Goal: Task Accomplishment & Management: Complete application form

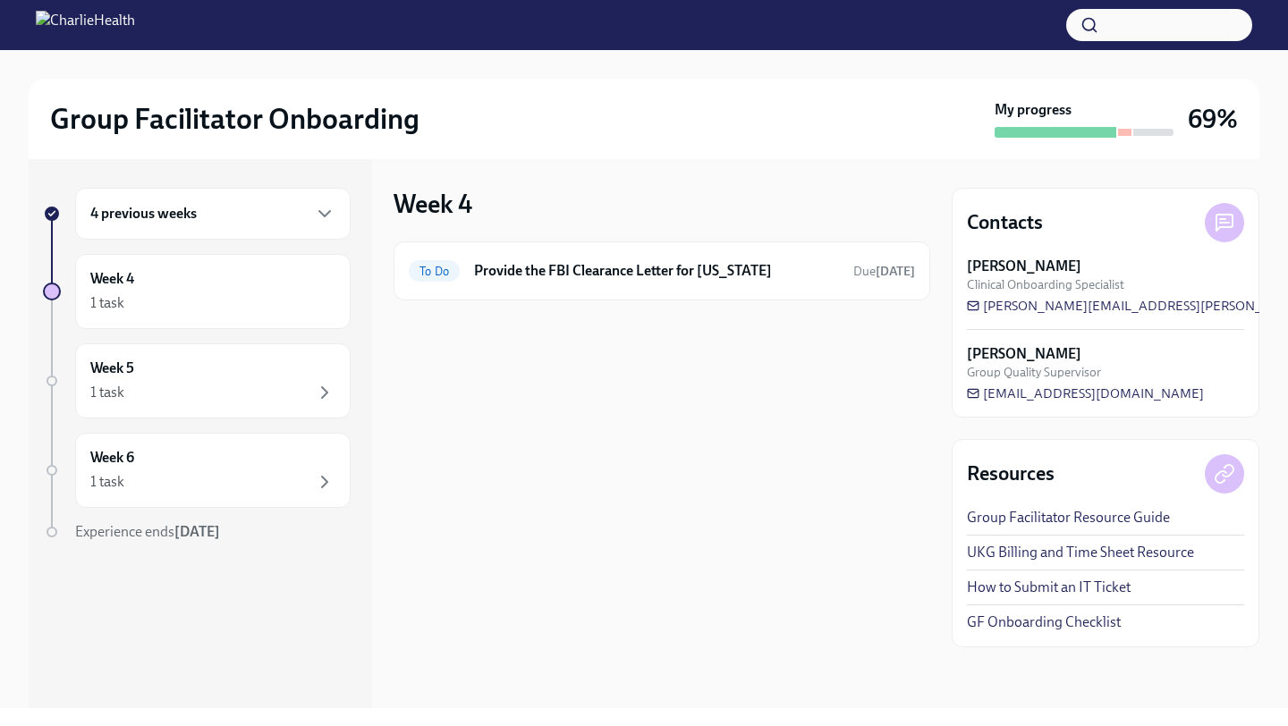
click at [261, 203] on div "4 previous weeks" at bounding box center [212, 213] width 245 height 21
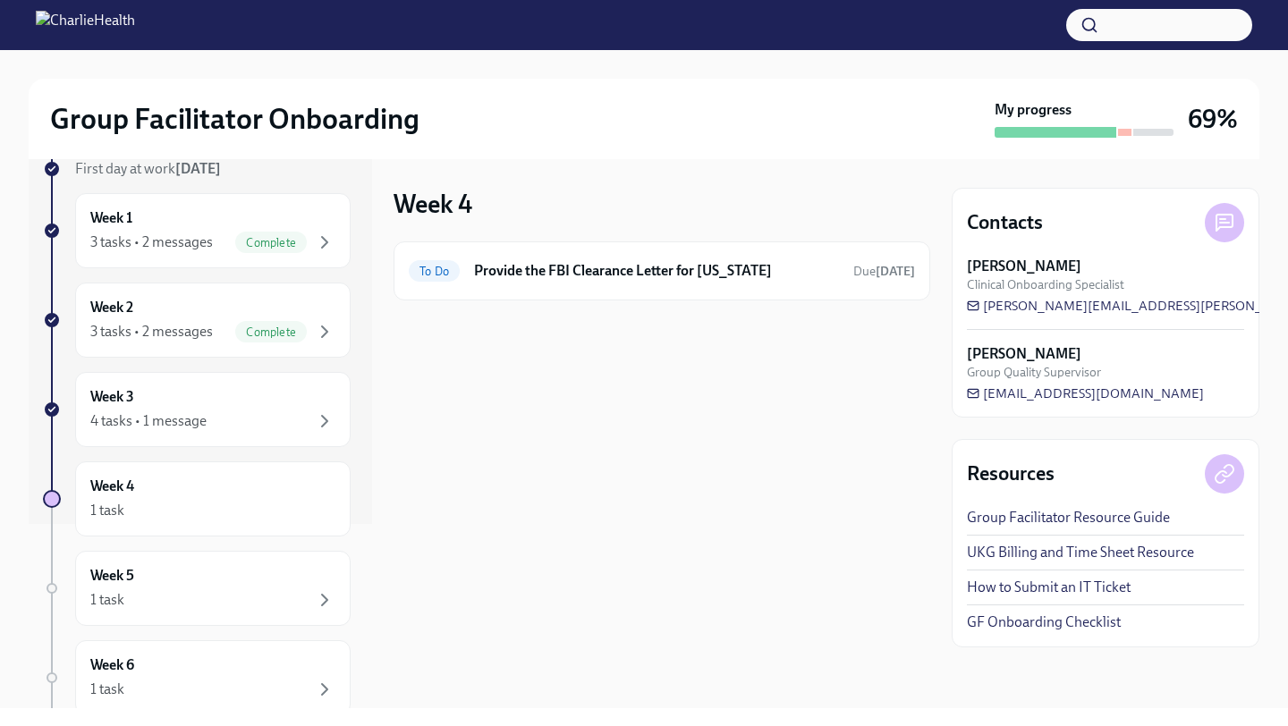
scroll to position [190, 0]
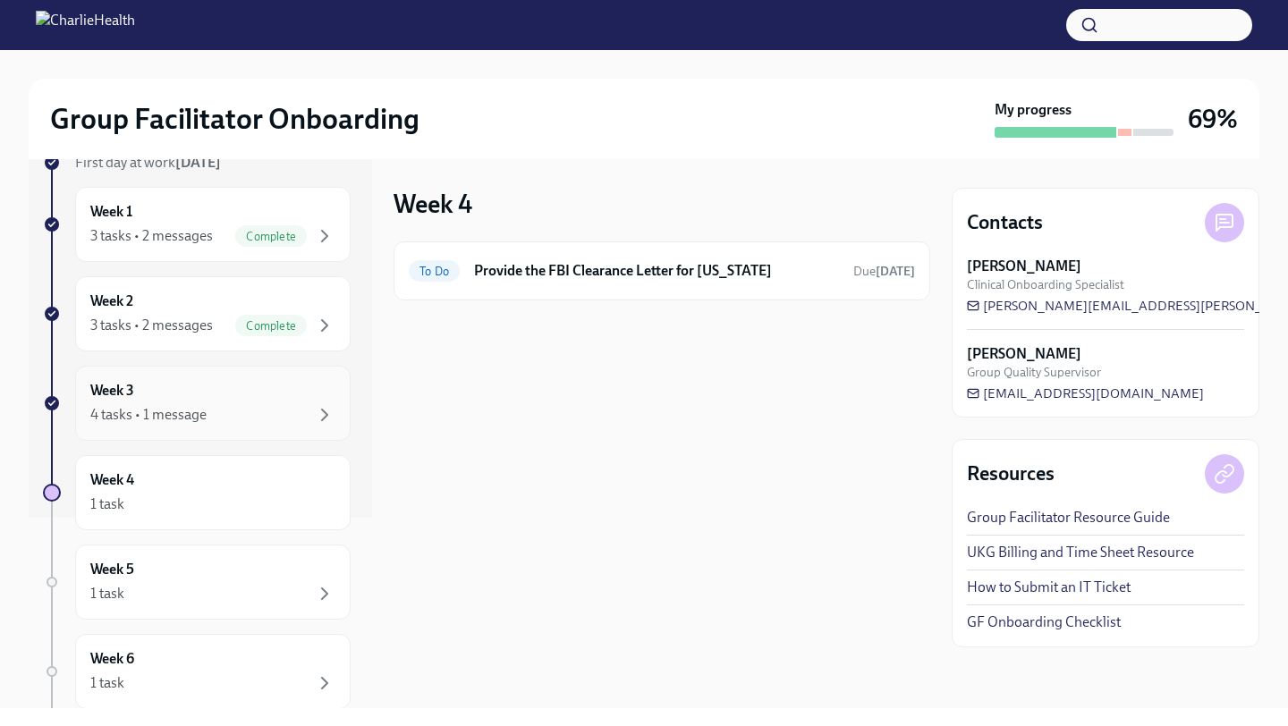
click at [256, 427] on div "Week 3 4 tasks • 1 message" at bounding box center [212, 403] width 275 height 75
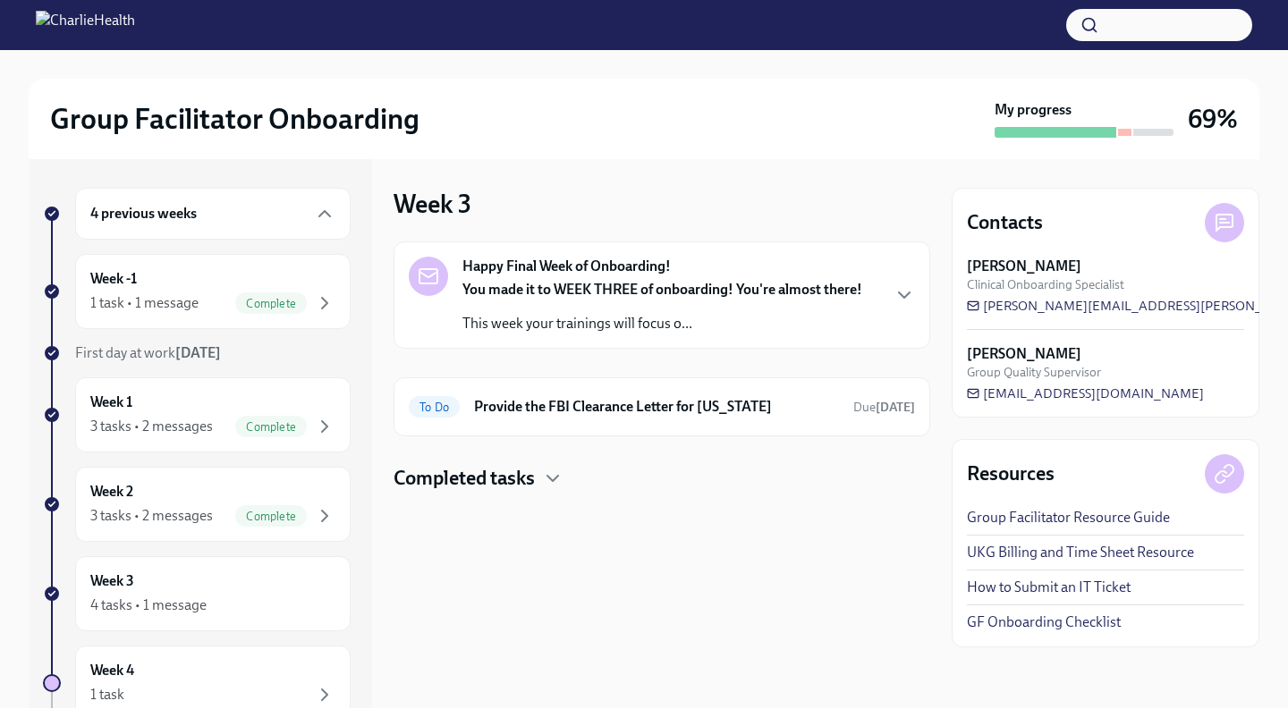
click at [782, 326] on p "This week your trainings will focus o..." at bounding box center [662, 324] width 400 height 20
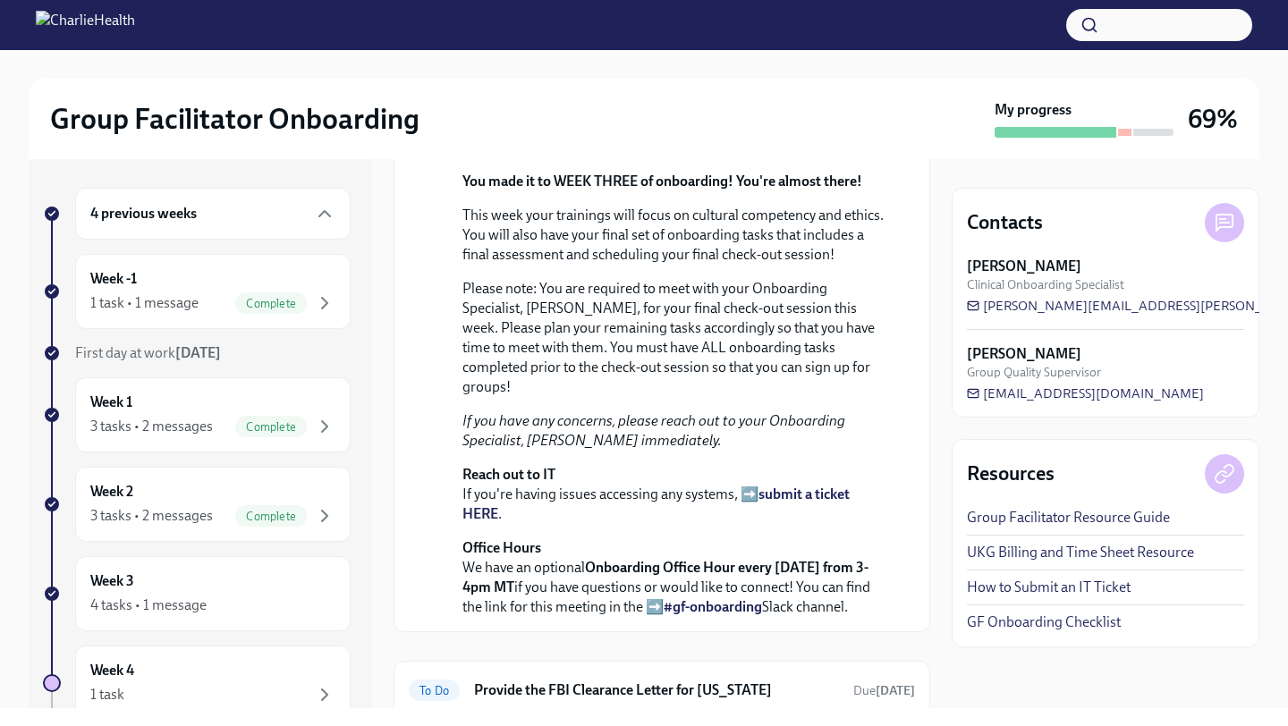
scroll to position [520, 0]
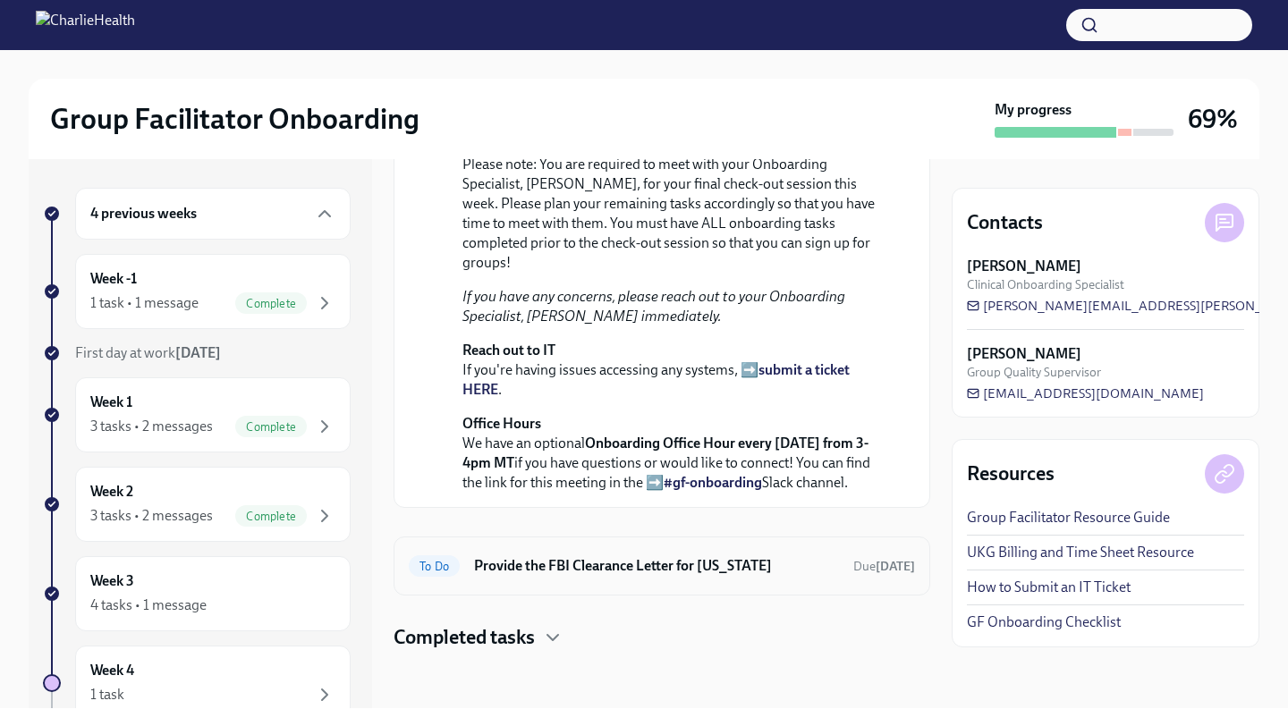
click at [698, 564] on h6 "Provide the FBI Clearance Letter for [US_STATE]" at bounding box center [656, 566] width 365 height 20
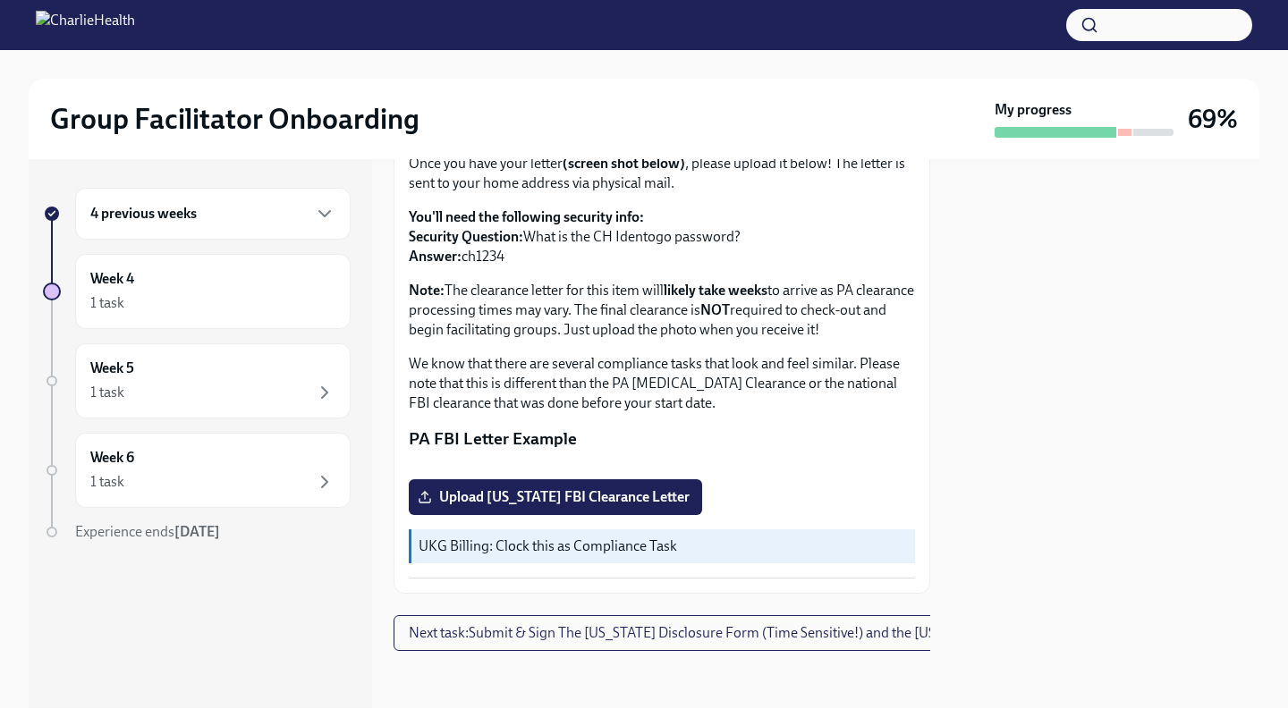
scroll to position [376, 0]
click at [546, 630] on span "Next task : Submit & Sign The [US_STATE] Disclosure Form (Time Sensitive!) and …" at bounding box center [756, 633] width 695 height 18
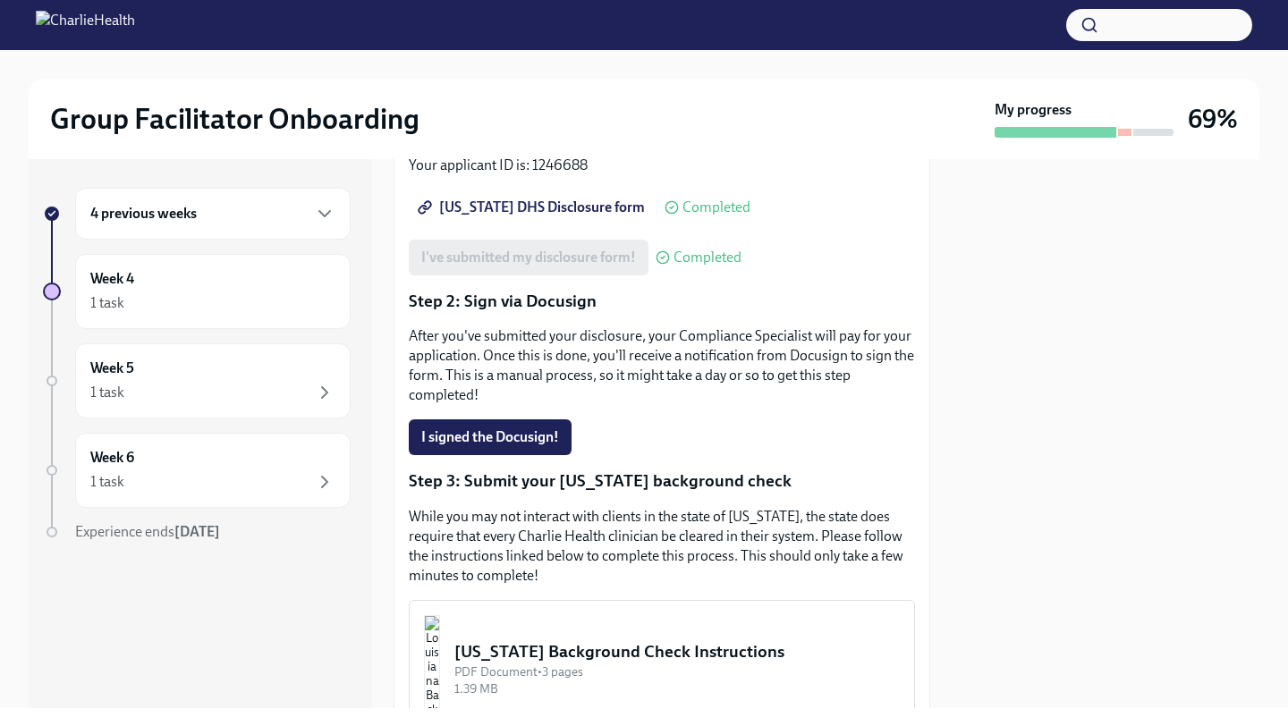
scroll to position [326, 0]
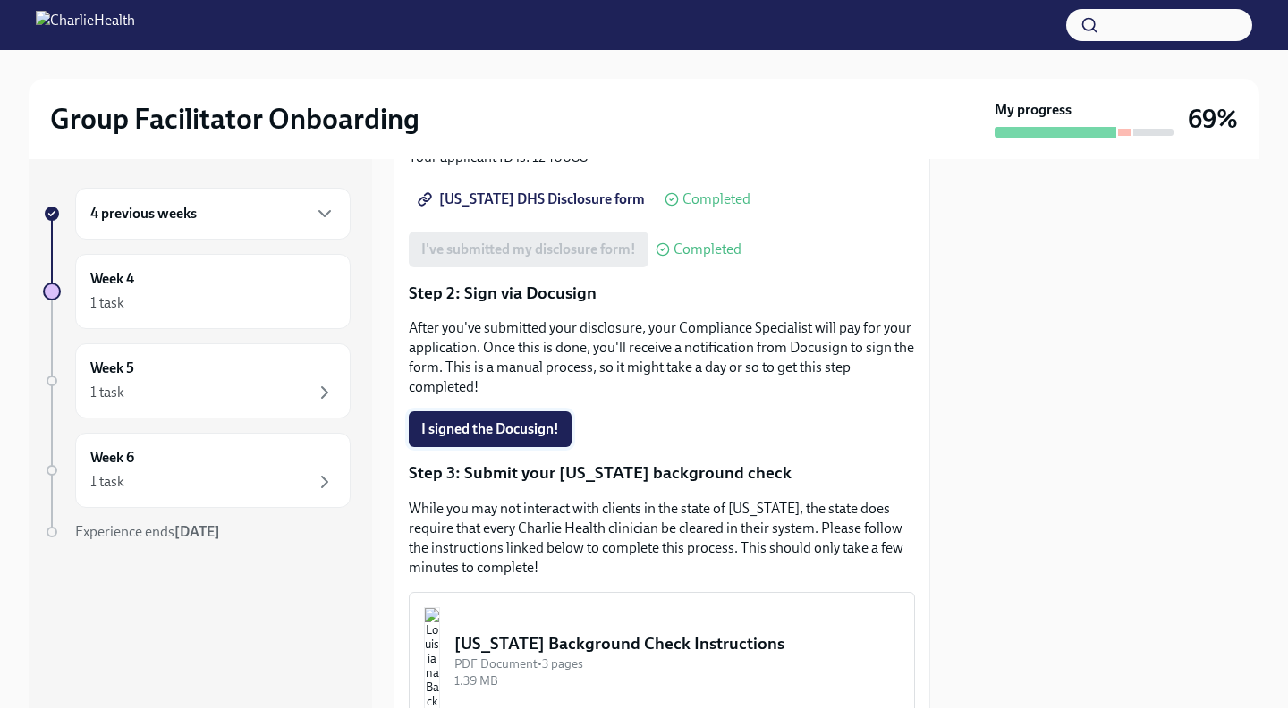
click at [508, 428] on button "I signed the Docusign!" at bounding box center [490, 429] width 163 height 36
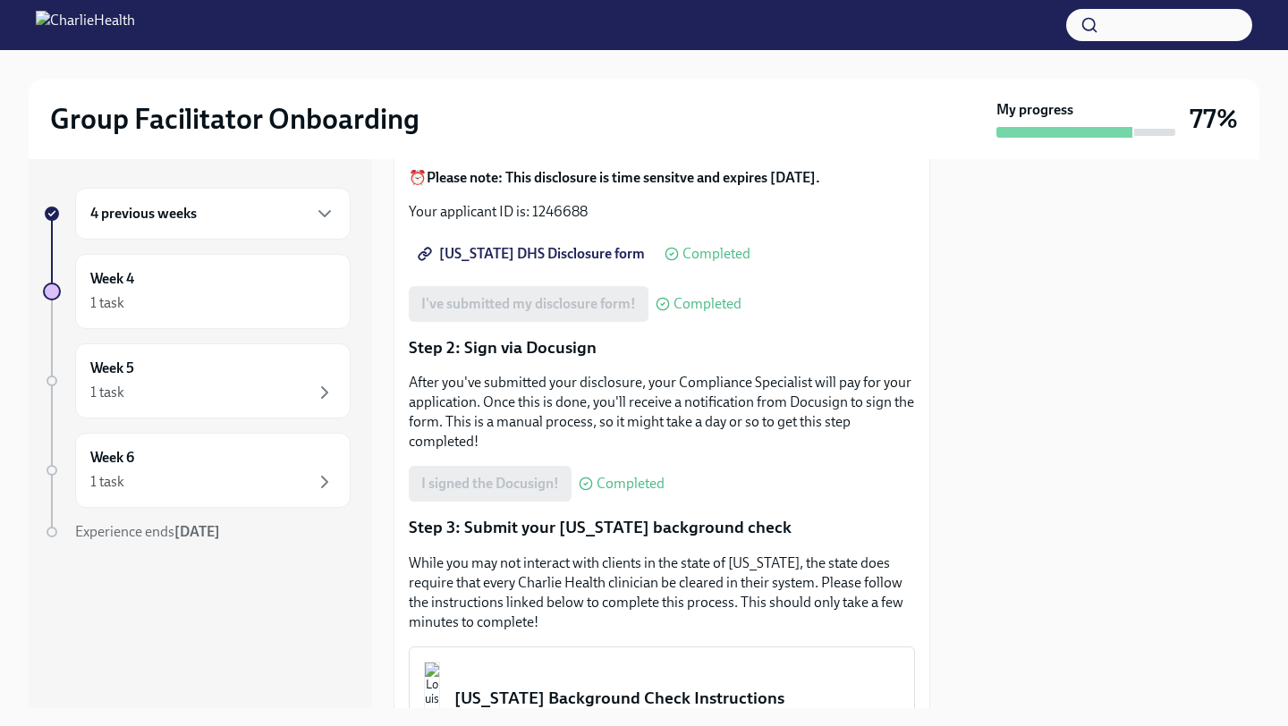
scroll to position [0, 0]
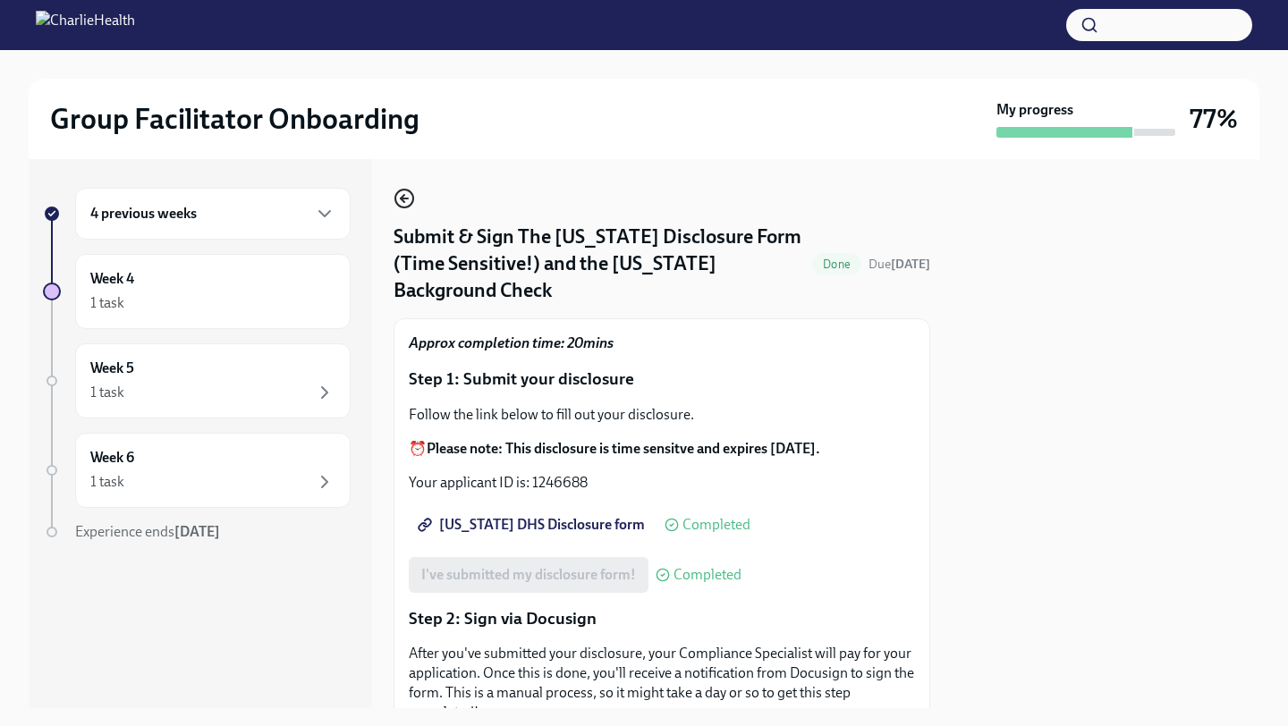
click at [409, 199] on icon "button" at bounding box center [403, 198] width 21 height 21
